Goal: Information Seeking & Learning: Compare options

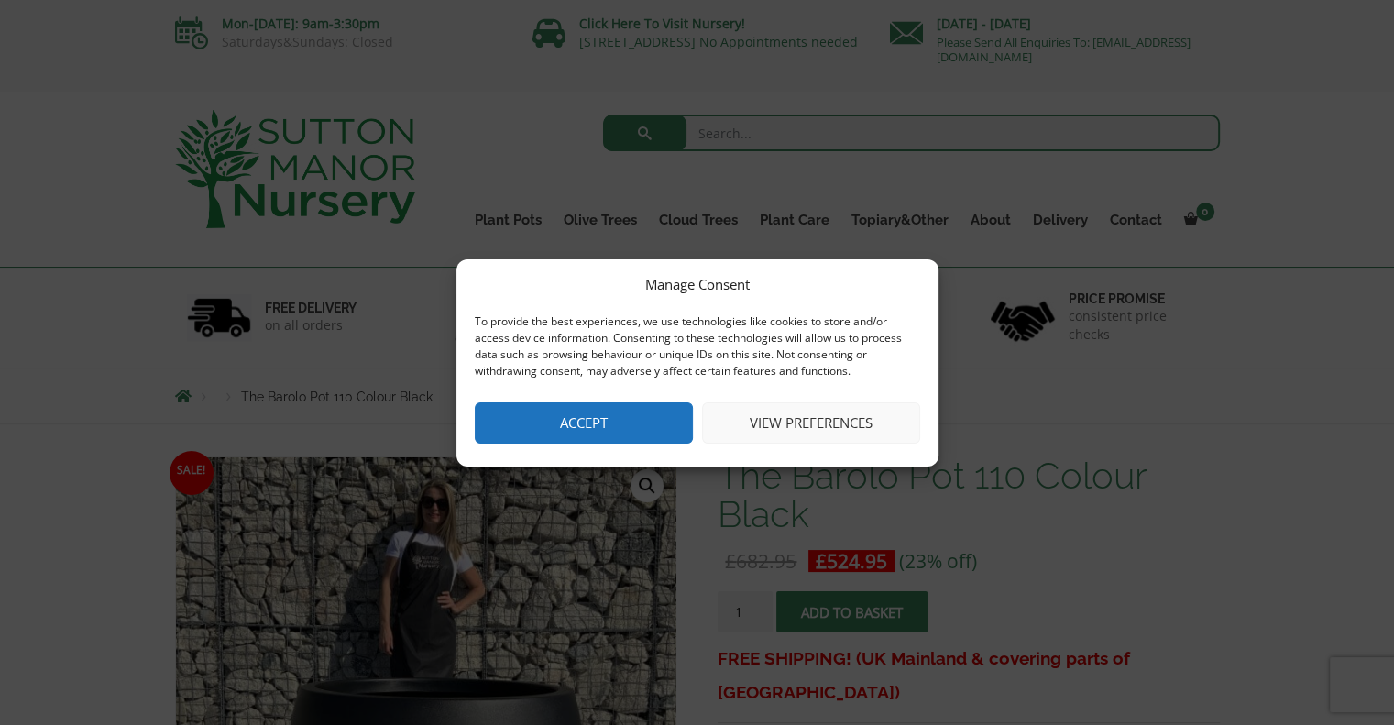
drag, startPoint x: 637, startPoint y: 435, endPoint x: 601, endPoint y: 421, distance: 38.3
click at [636, 435] on button "Accept" at bounding box center [584, 422] width 218 height 41
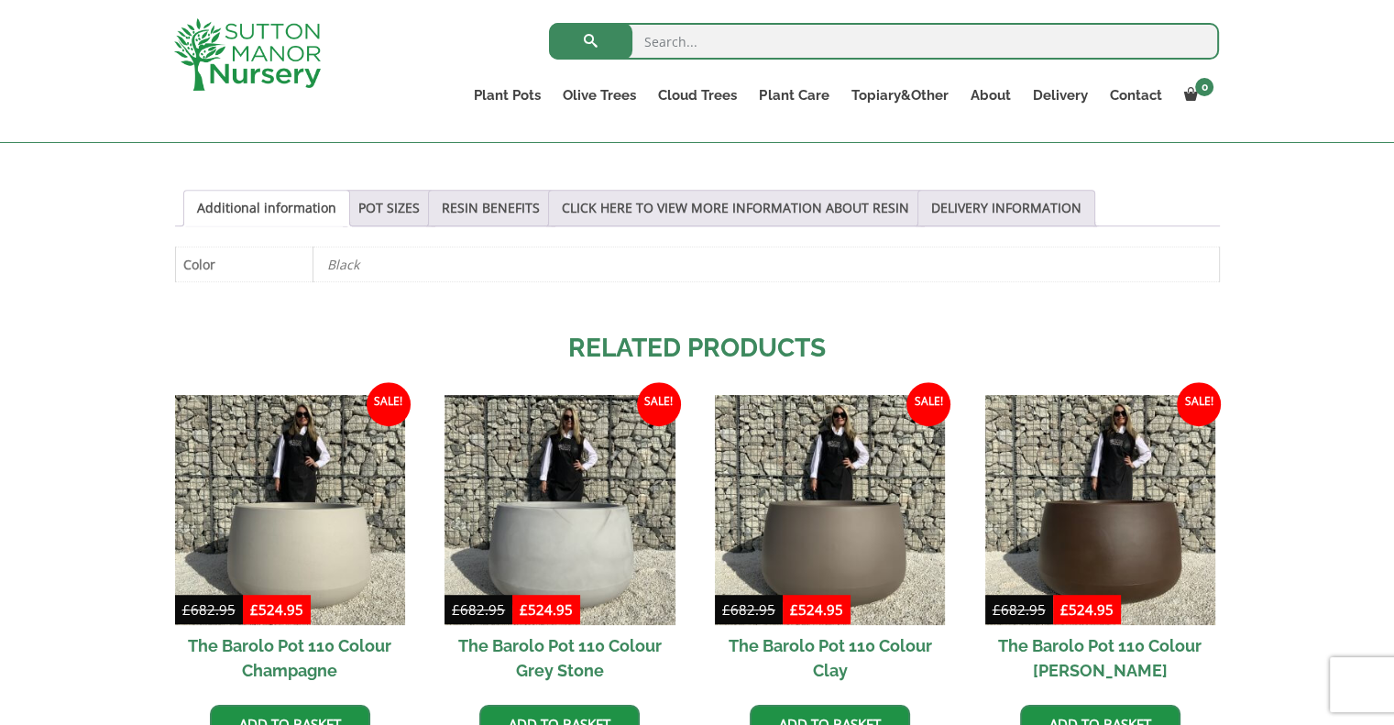
scroll to position [917, 0]
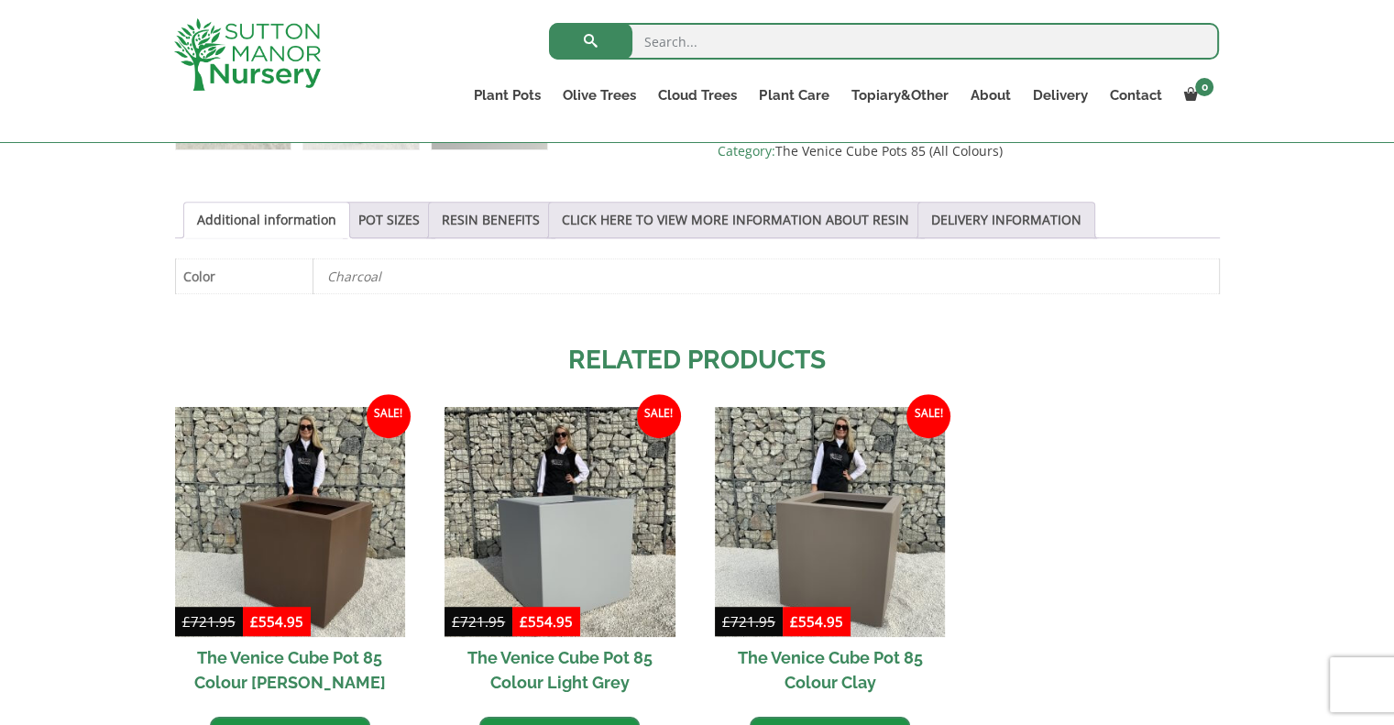
scroll to position [92, 0]
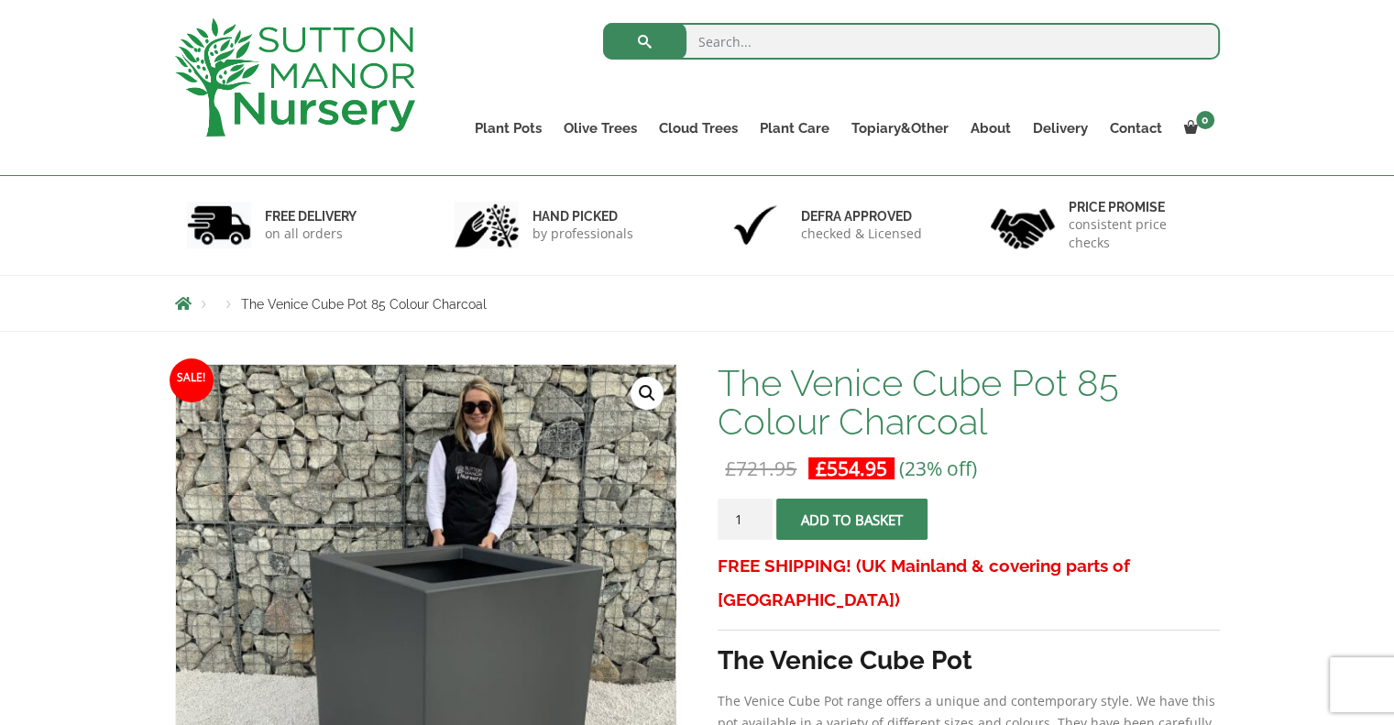
click at [188, 303] on span "Breadcrumbs" at bounding box center [183, 303] width 17 height 15
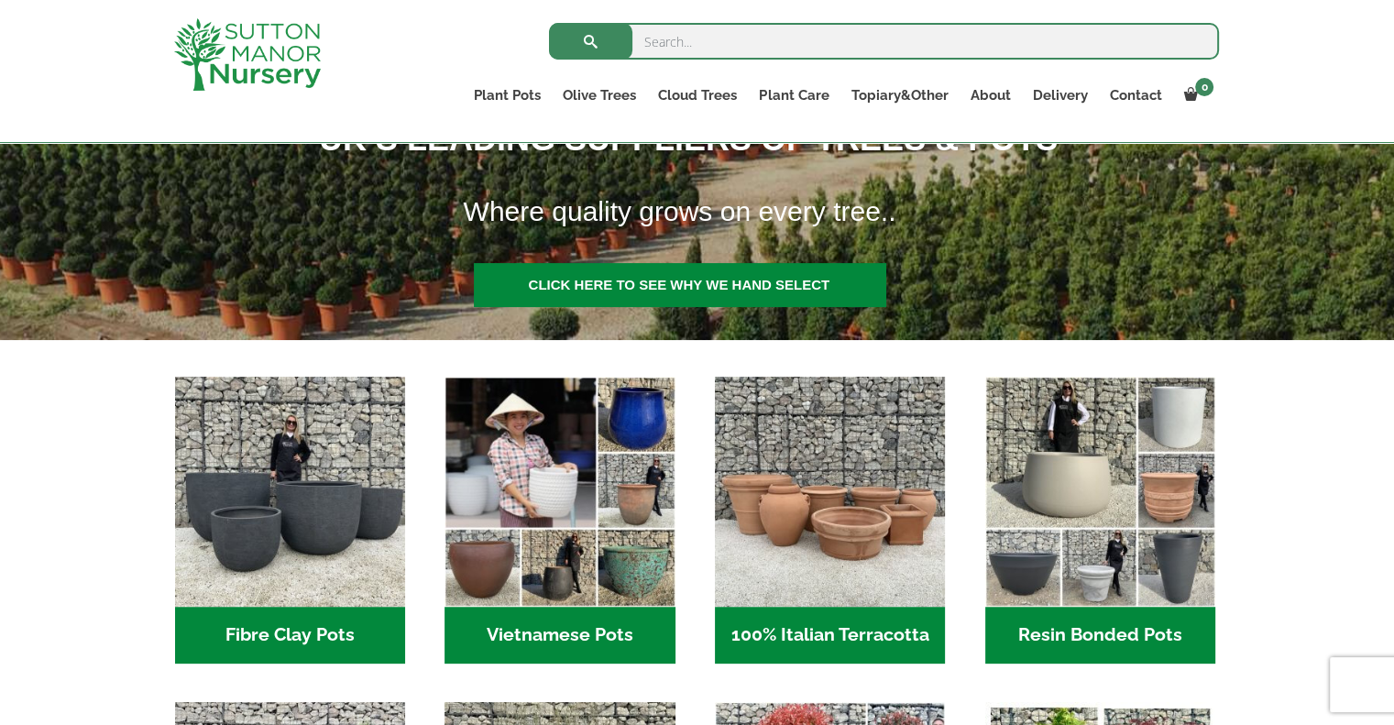
scroll to position [458, 0]
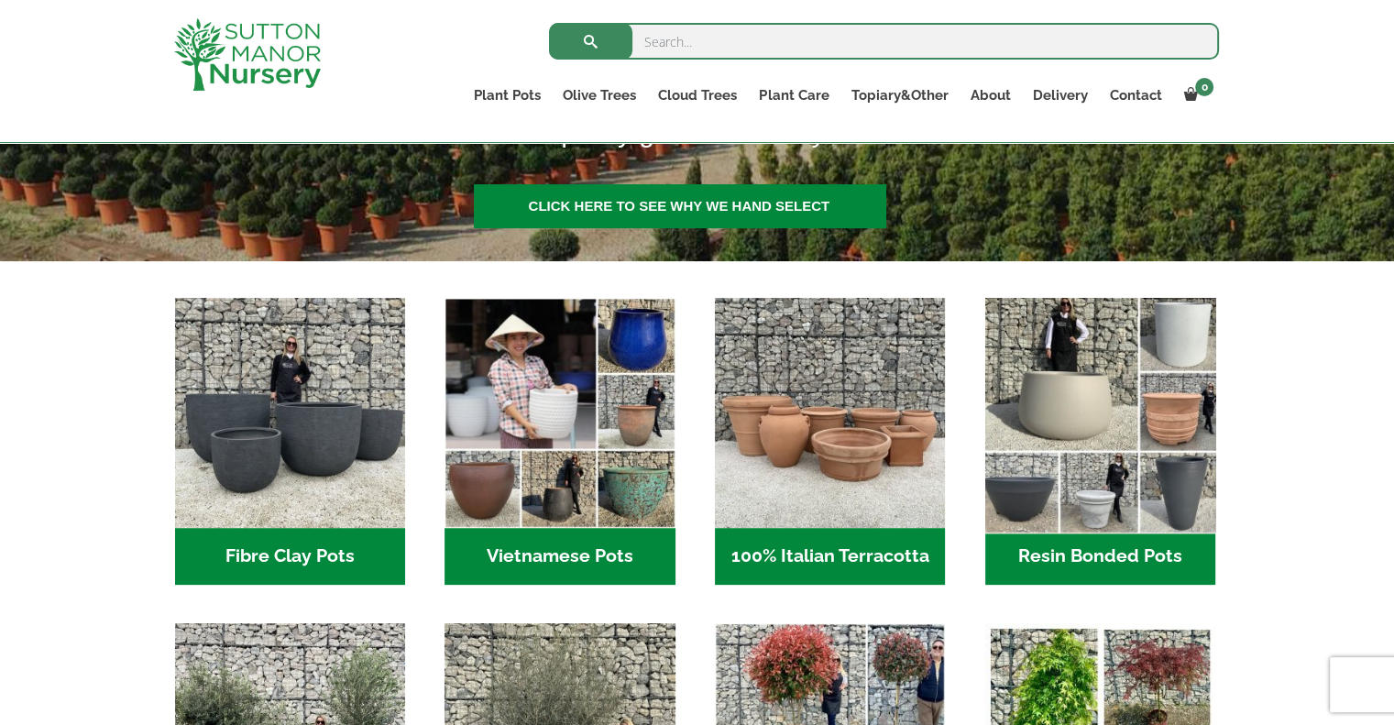
click at [1100, 446] on img "Visit product category Resin Bonded Pots" at bounding box center [1100, 413] width 242 height 242
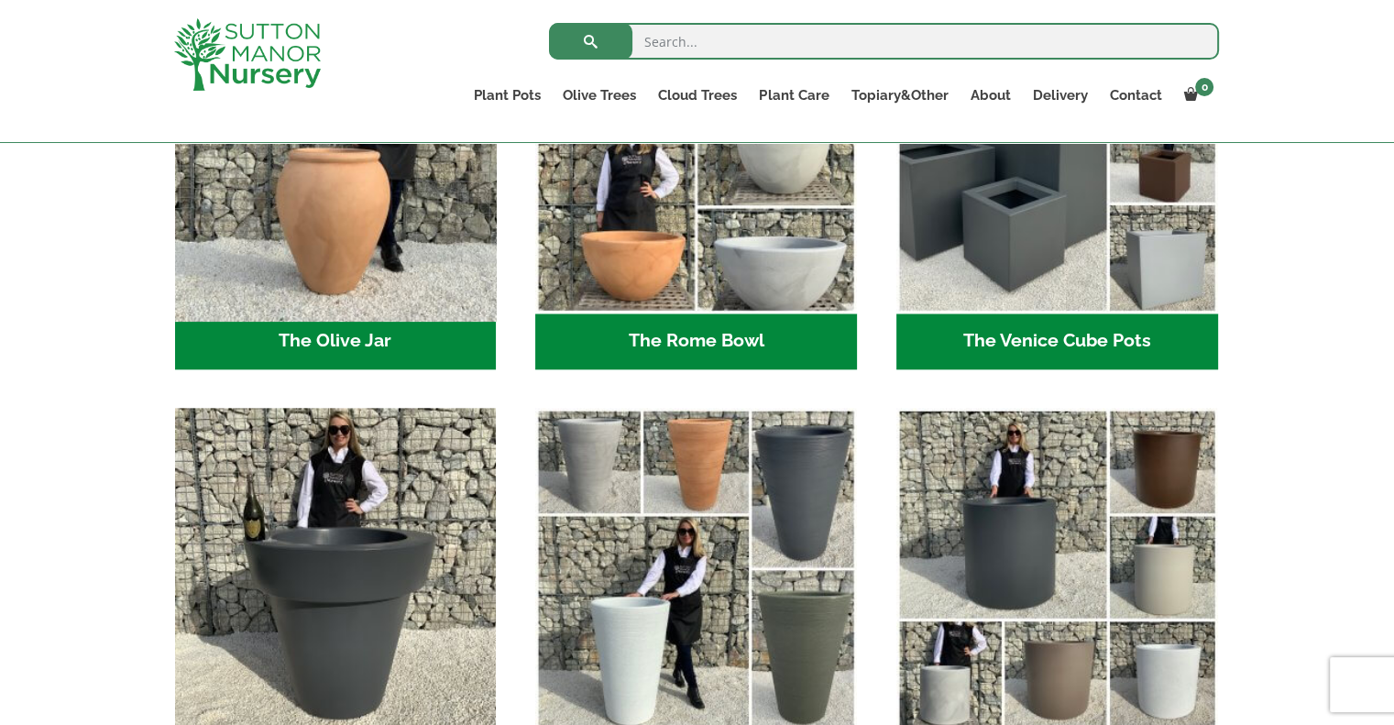
scroll to position [1925, 0]
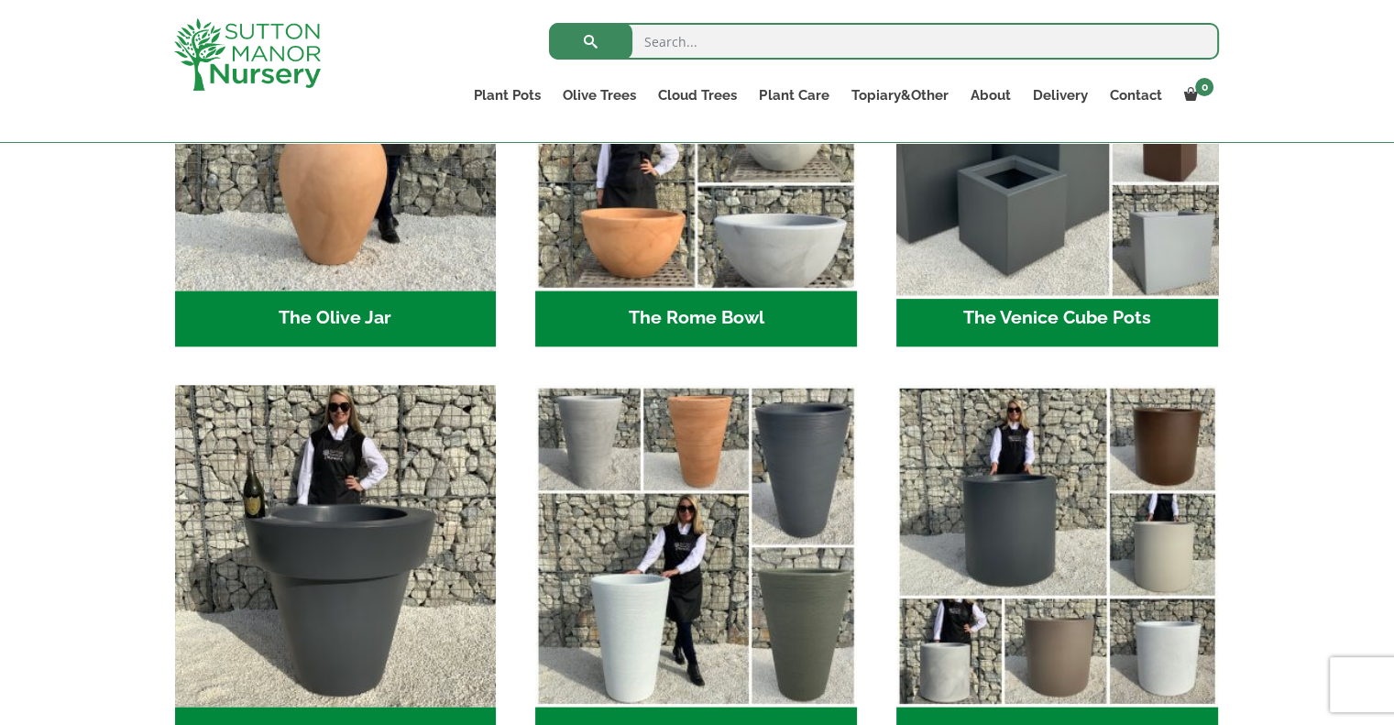
click at [1059, 175] on img "Visit product category The Venice Cube Pots" at bounding box center [1056, 129] width 337 height 337
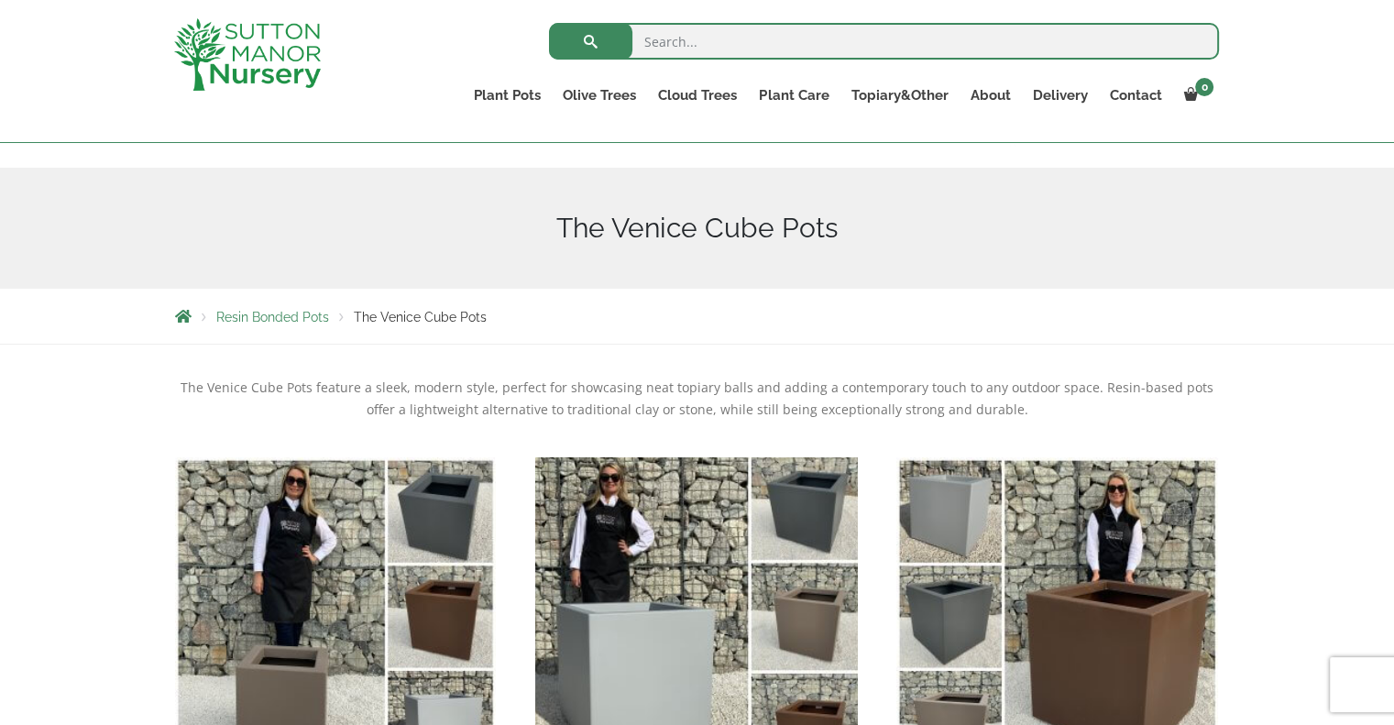
scroll to position [458, 0]
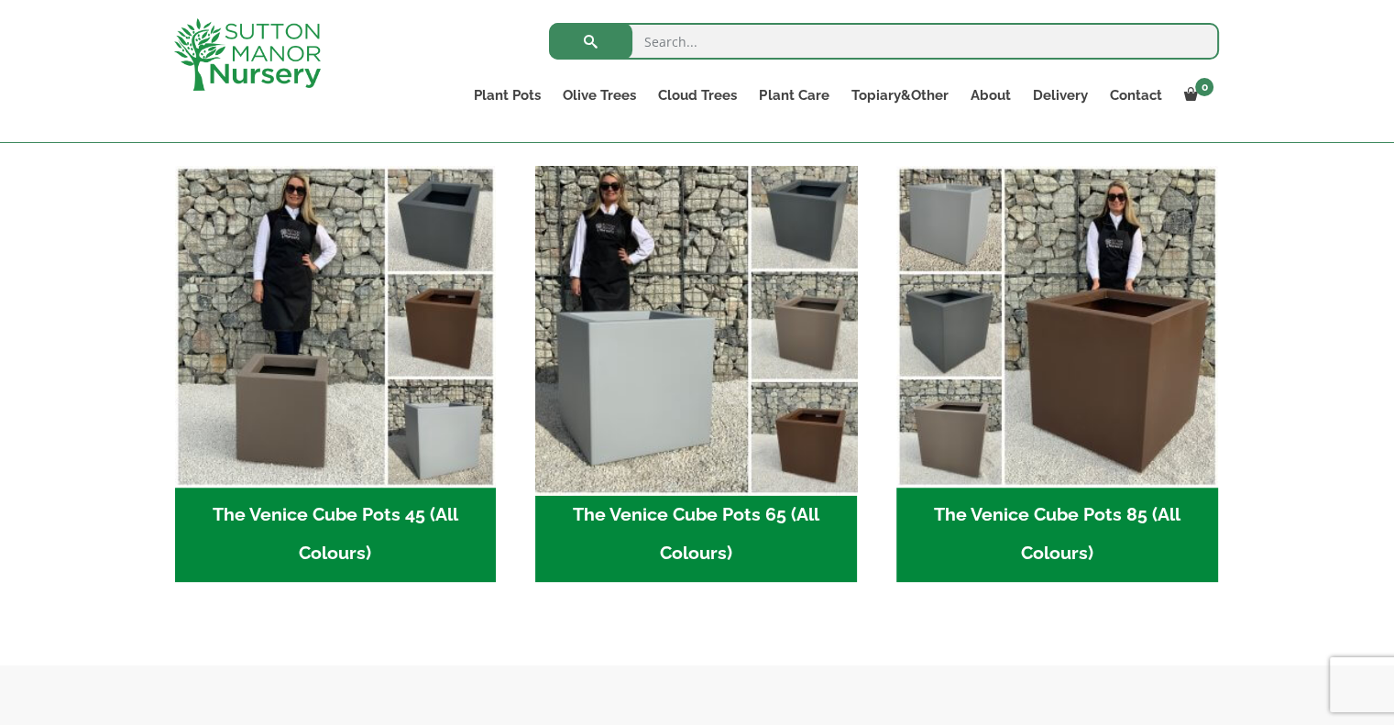
click at [684, 325] on img "Visit product category The Venice Cube Pots 65 (All Colours)" at bounding box center [696, 326] width 337 height 337
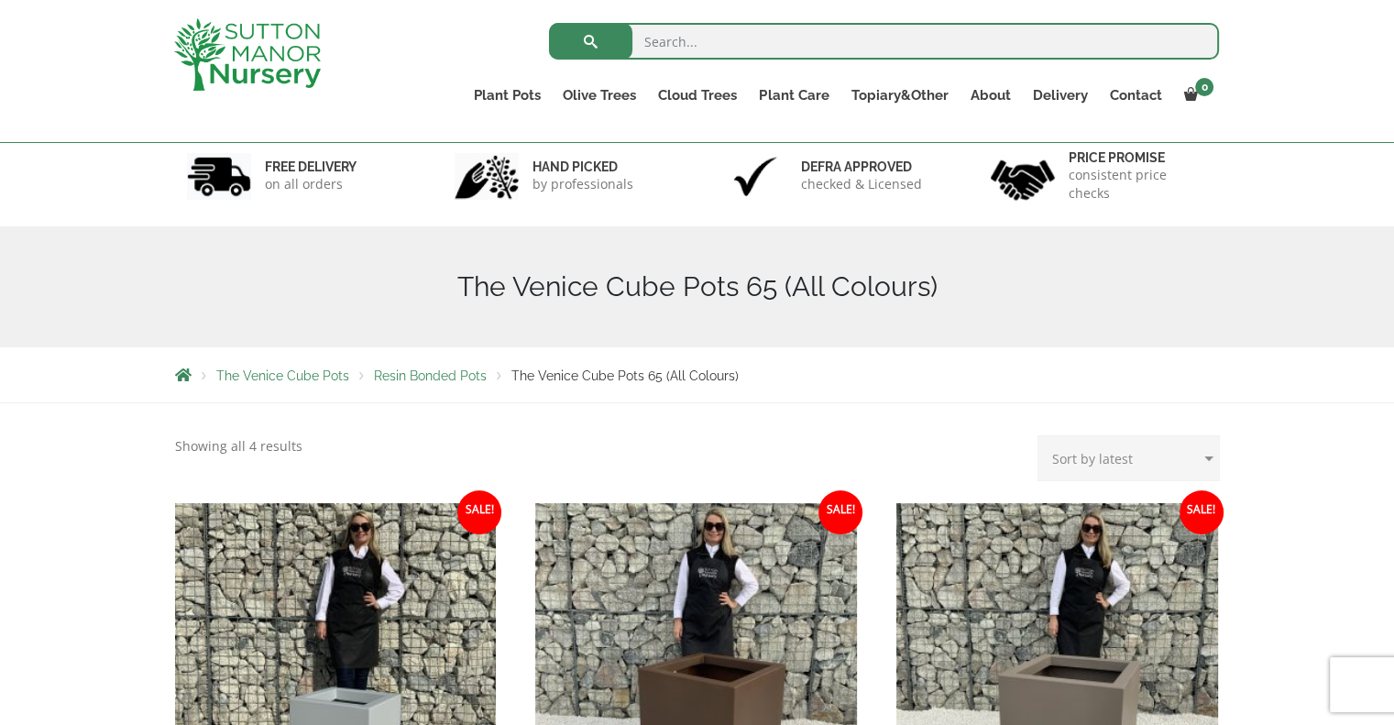
scroll to position [458, 0]
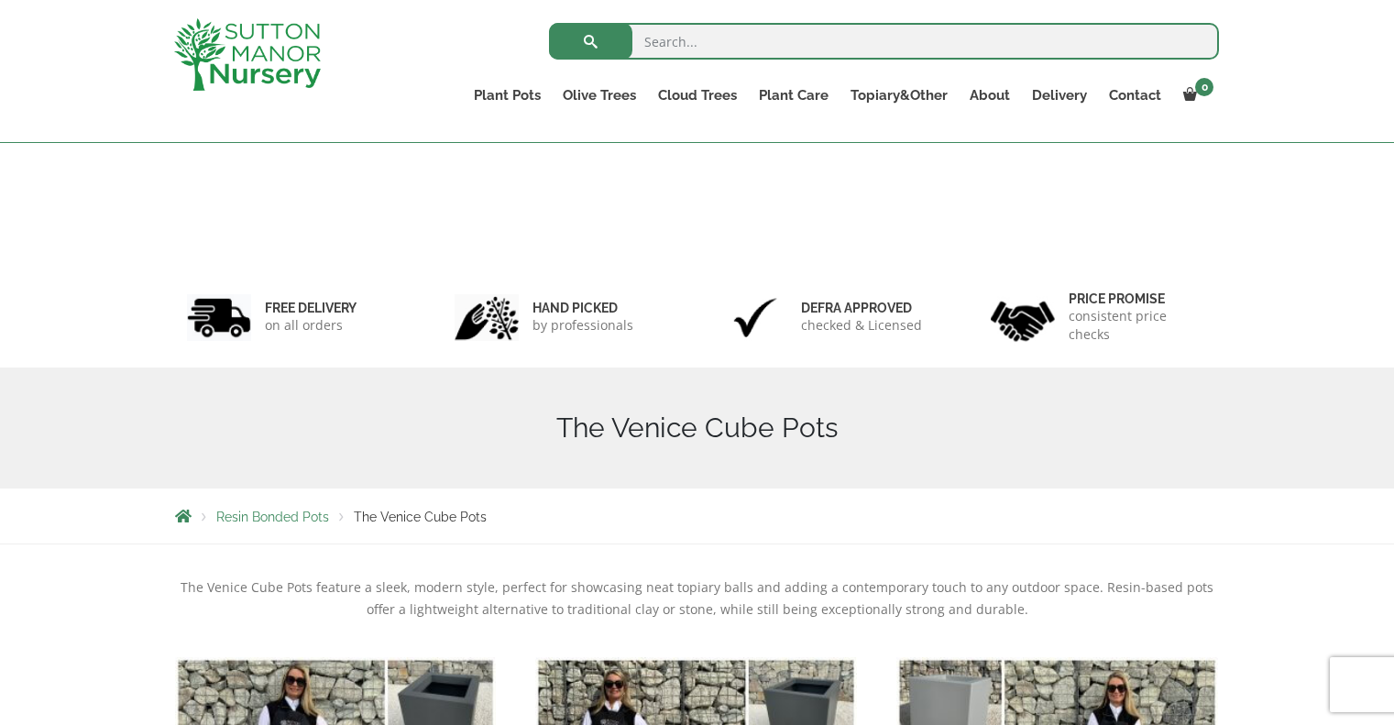
scroll to position [491, 0]
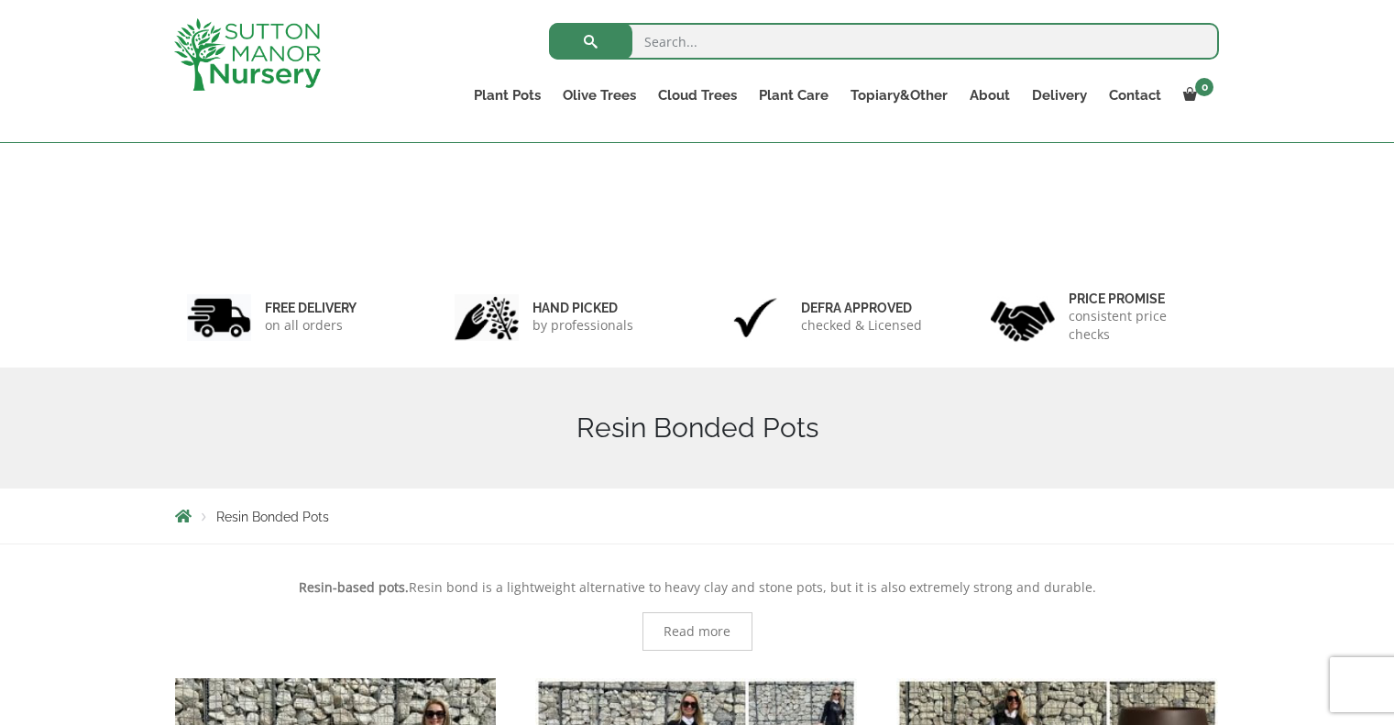
scroll to position [1958, 0]
